Goal: Check status: Check status

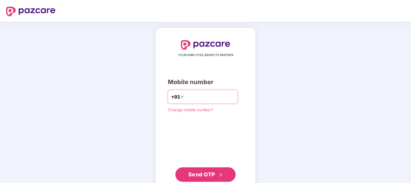
click at [207, 100] on input "***" at bounding box center [209, 97] width 49 height 10
type input "**********"
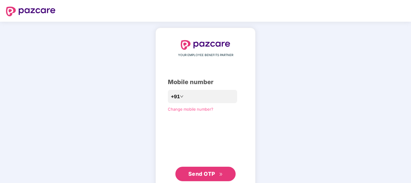
click at [204, 177] on span "Send OTP" at bounding box center [205, 174] width 35 height 8
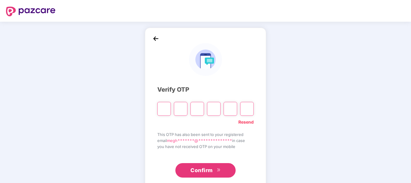
type input "*"
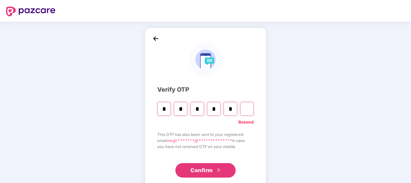
type input "*"
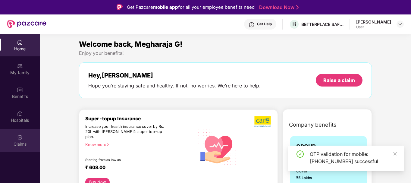
click at [17, 141] on div "Claims" at bounding box center [20, 144] width 40 height 6
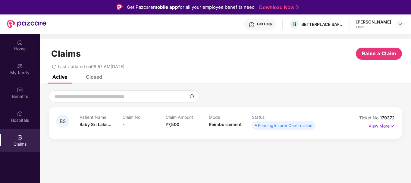
click at [379, 126] on p "View More" at bounding box center [382, 125] width 26 height 8
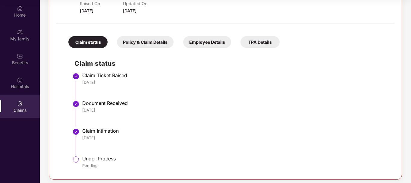
scroll to position [105, 0]
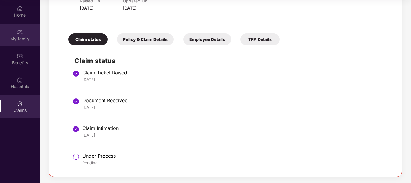
click at [19, 32] on img at bounding box center [20, 32] width 6 height 6
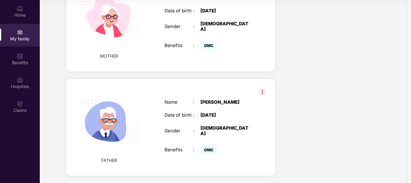
scroll to position [469, 0]
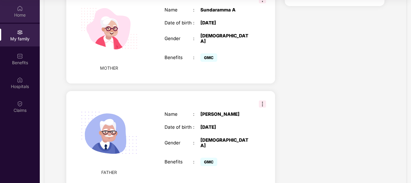
click at [15, 12] on div "Home" at bounding box center [20, 15] width 40 height 6
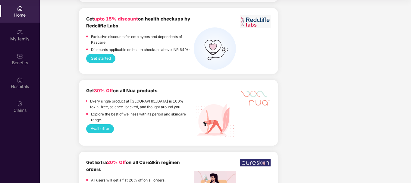
scroll to position [591, 0]
